Goal: Task Accomplishment & Management: Use online tool/utility

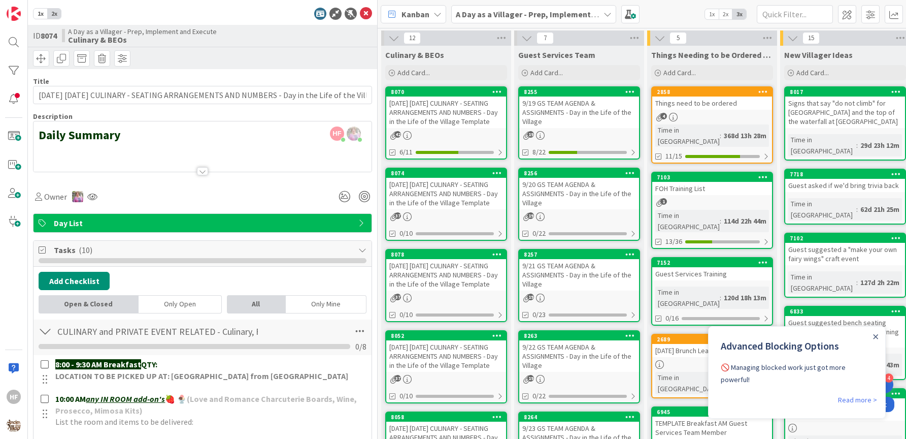
scroll to position [3, 0]
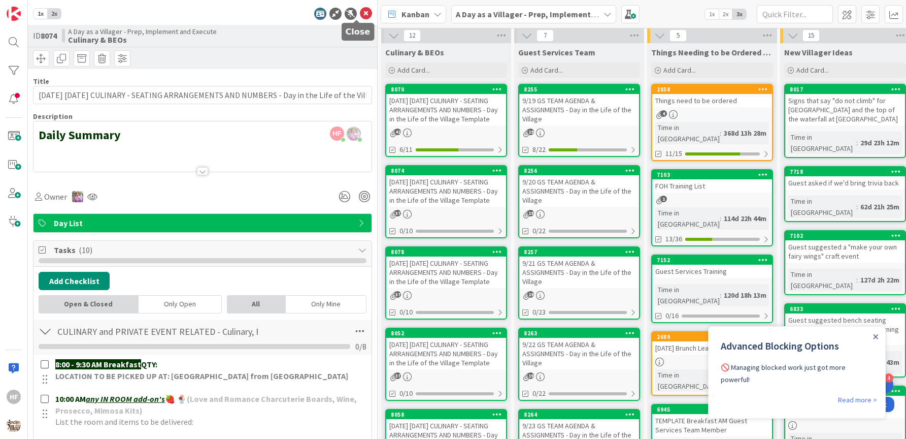
click at [360, 13] on icon at bounding box center [366, 14] width 12 height 12
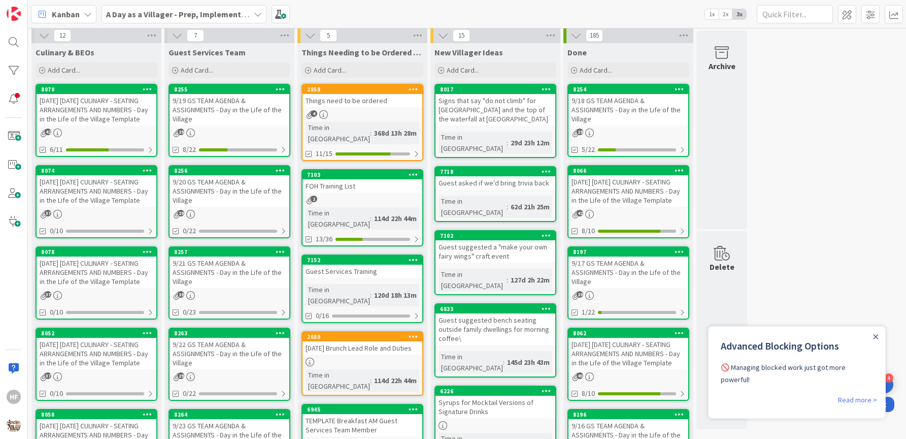
click at [112, 278] on div "[DATE] [DATE] CULINARY - SEATING ARRANGEMENTS AND NUMBERS - Day in the Life of …" at bounding box center [97, 271] width 120 height 31
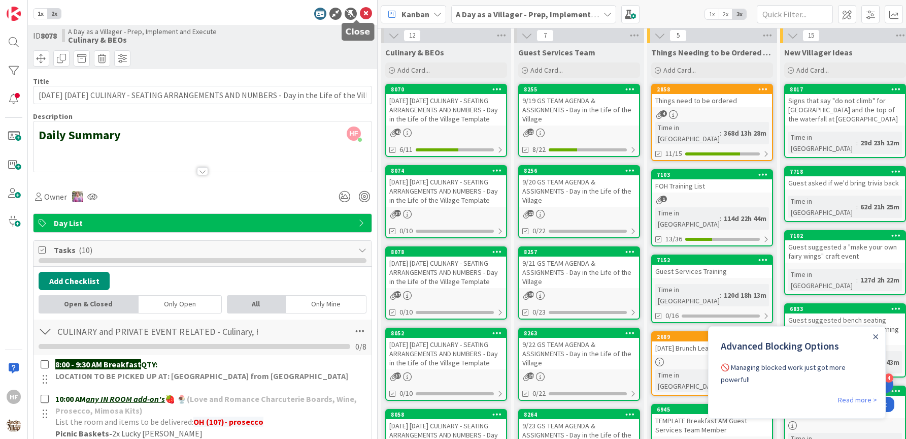
click at [360, 19] on icon at bounding box center [366, 14] width 12 height 12
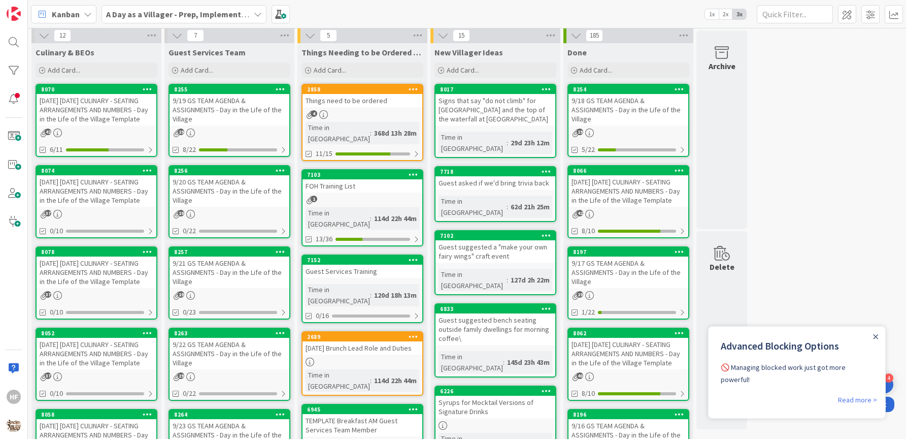
click at [118, 366] on div "[DATE] [DATE] CULINARY - SEATING ARRANGEMENTS AND NUMBERS - Day in the Life of …" at bounding box center [97, 353] width 120 height 31
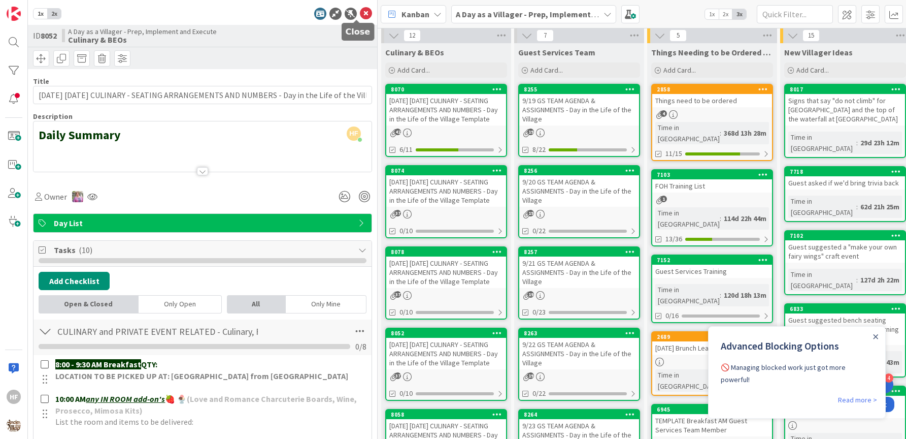
click at [360, 12] on icon at bounding box center [366, 14] width 12 height 12
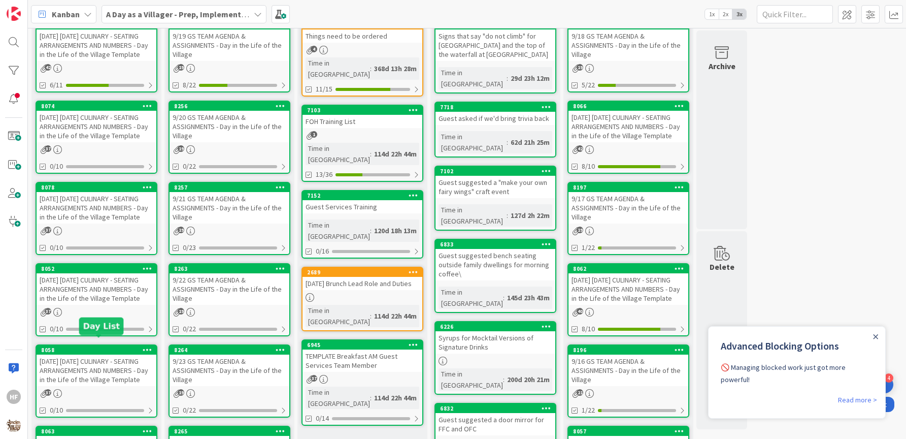
scroll to position [122, 0]
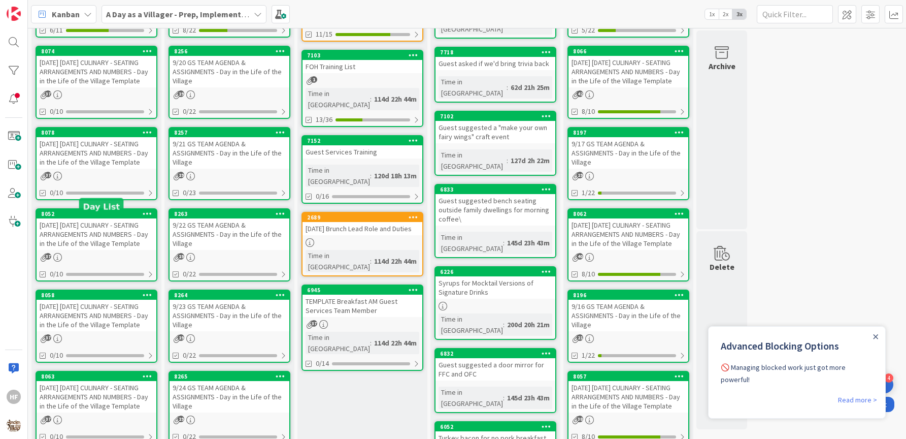
click at [104, 324] on div "[DATE] [DATE] CULINARY - SEATING ARRANGEMENTS AND NUMBERS - Day in the Life of …" at bounding box center [97, 315] width 120 height 31
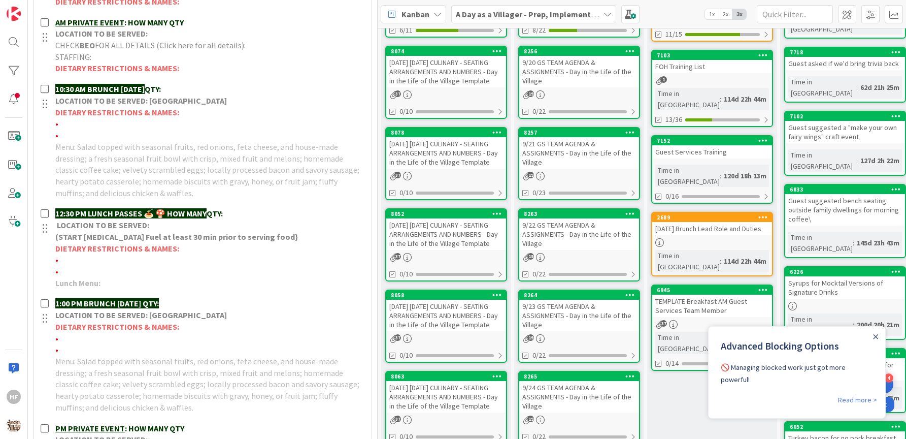
scroll to position [701, 0]
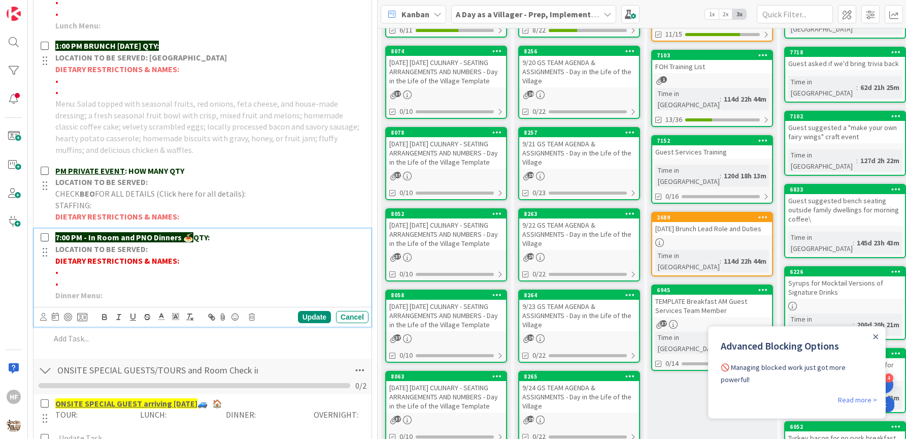
click at [237, 236] on p "7:00 PM - In Room and PNO Dinners 🍝 QTY:" at bounding box center [209, 238] width 309 height 12
click at [314, 311] on div "Update" at bounding box center [314, 317] width 33 height 12
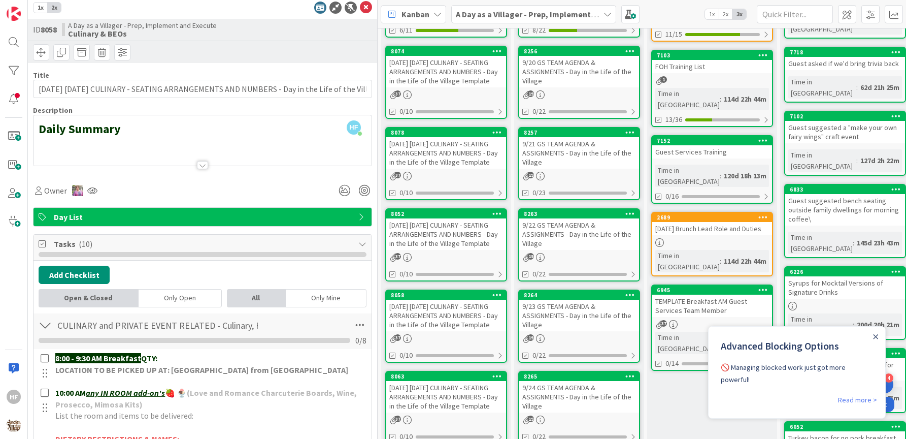
scroll to position [0, 0]
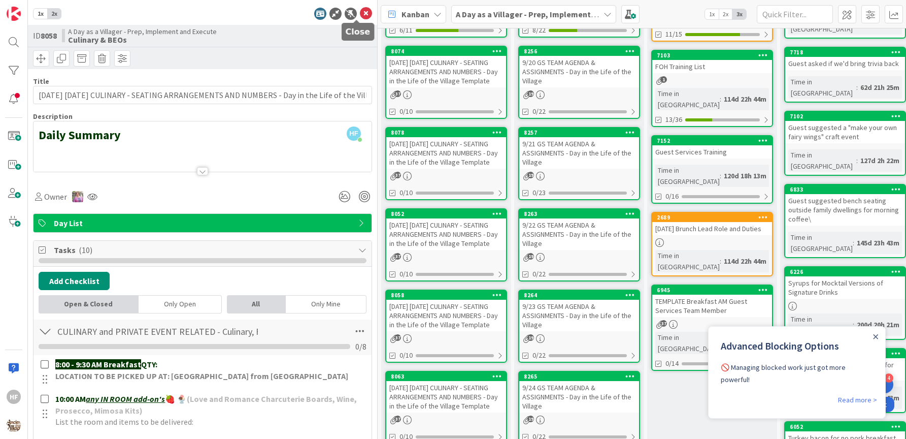
click at [360, 15] on icon at bounding box center [366, 14] width 12 height 12
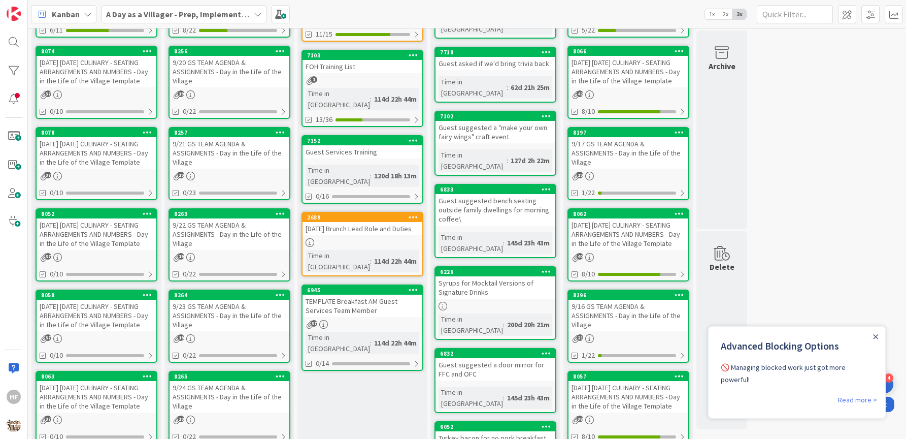
click at [115, 328] on div "[DATE] [DATE] CULINARY - SEATING ARRANGEMENTS AND NUMBERS - Day in the Life of …" at bounding box center [97, 315] width 120 height 31
